Goal: Task Accomplishment & Management: Use online tool/utility

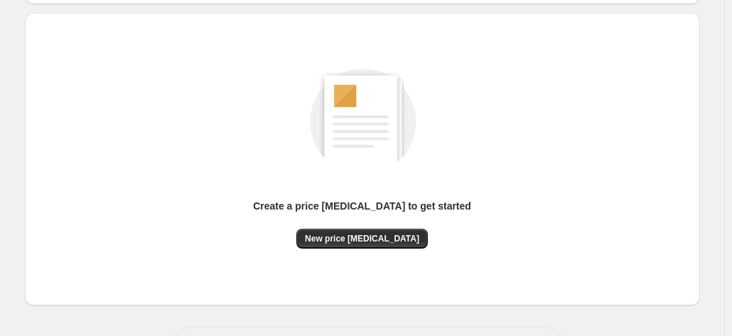
scroll to position [195, 0]
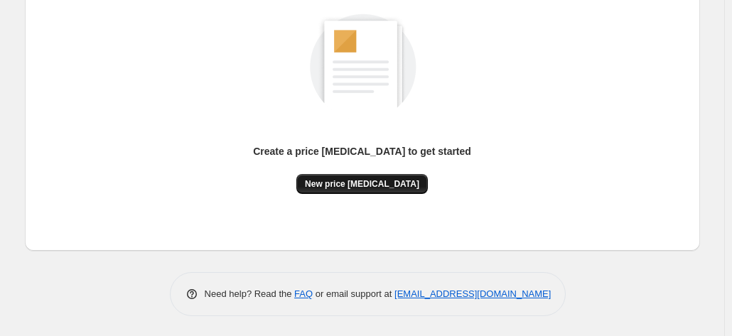
click at [382, 184] on span "New price [MEDICAL_DATA]" at bounding box center [362, 183] width 114 height 11
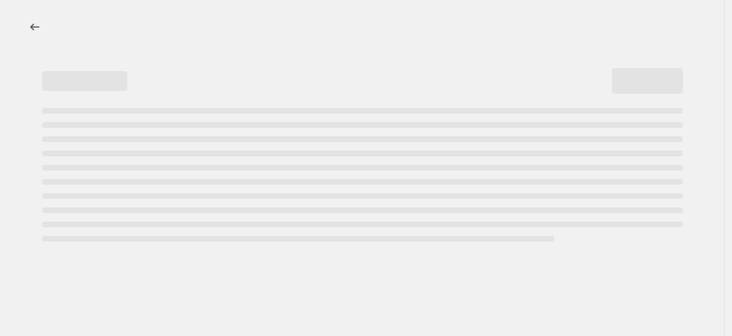
select select "percentage"
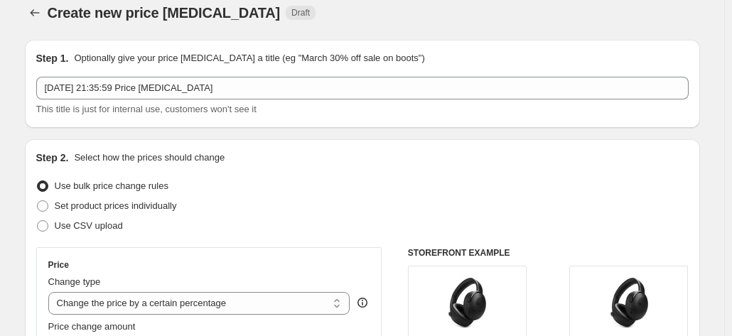
scroll to position [284, 0]
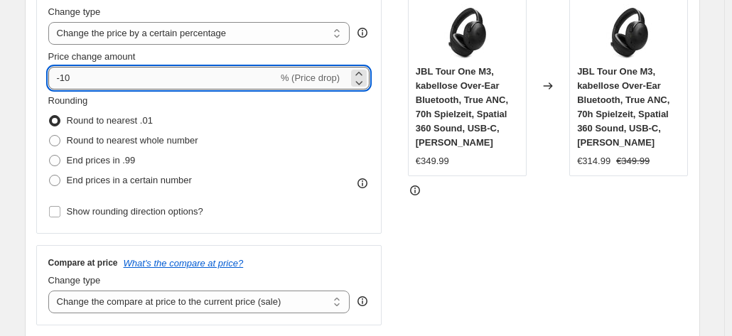
click at [228, 89] on input "-10" at bounding box center [163, 78] width 230 height 23
type input "-1"
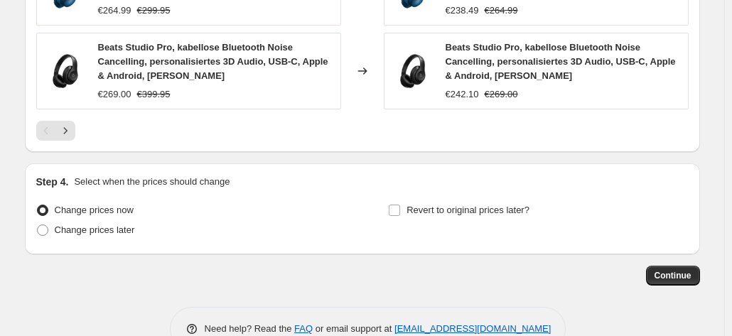
scroll to position [1146, 0]
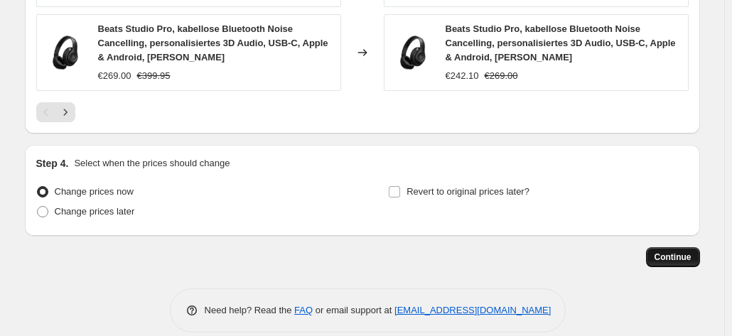
type input "-35"
click at [686, 247] on button "Continue" at bounding box center [673, 257] width 54 height 20
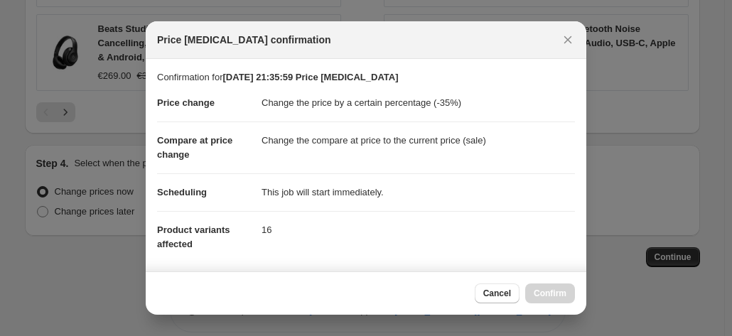
scroll to position [259, 0]
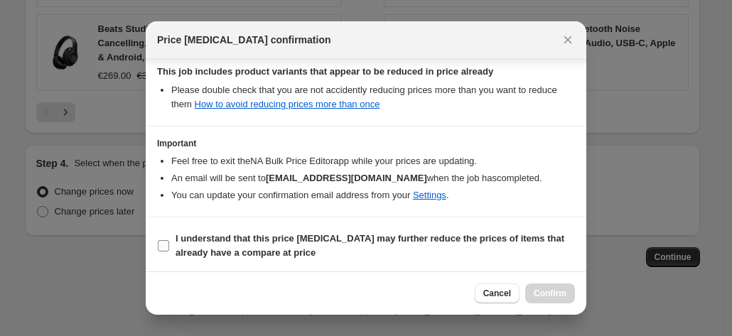
click at [312, 237] on b "I understand that this price [MEDICAL_DATA] may further reduce the prices of it…" at bounding box center [370, 245] width 389 height 25
click at [169, 240] on input "I understand that this price [MEDICAL_DATA] may further reduce the prices of it…" at bounding box center [163, 245] width 11 height 11
checkbox input "true"
click at [570, 282] on div "Cancel Confirm" at bounding box center [366, 292] width 441 height 43
click at [566, 286] on button "Confirm" at bounding box center [550, 294] width 50 height 20
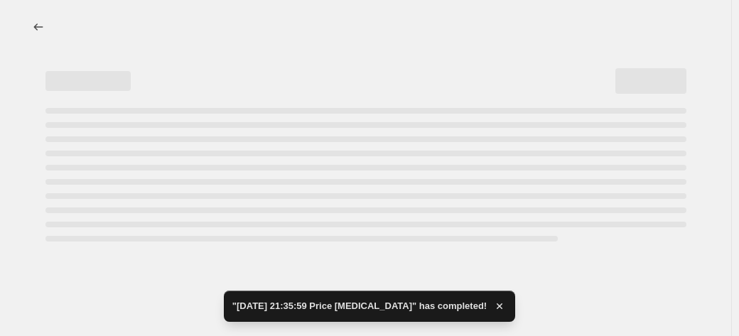
select select "percentage"
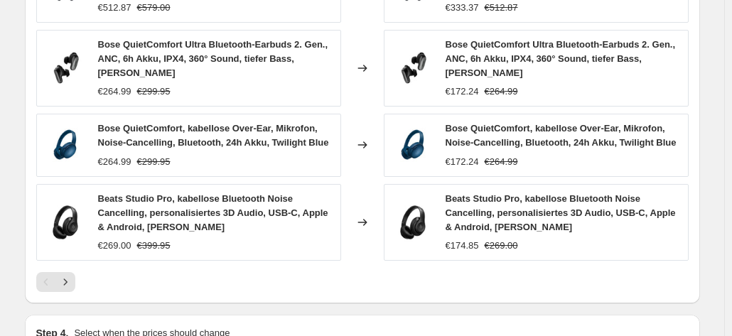
scroll to position [568, 0]
